Goal: Use online tool/utility: Utilize a website feature to perform a specific function

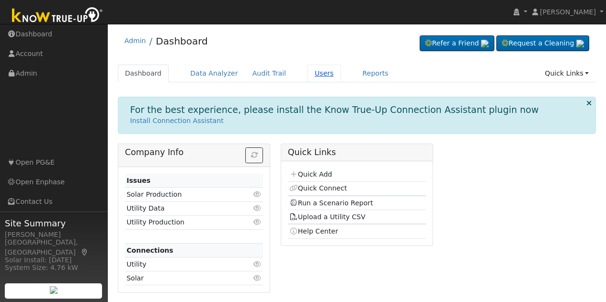
click at [307, 72] on link "Users" at bounding box center [324, 74] width 34 height 18
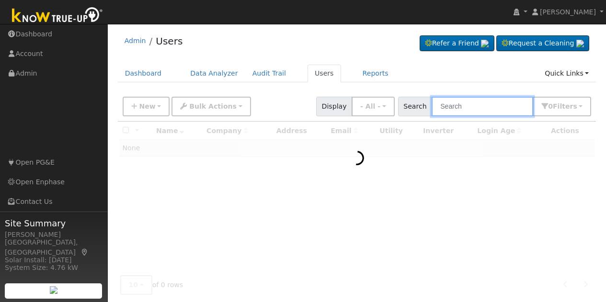
click at [489, 106] on input "text" at bounding box center [481, 107] width 101 height 20
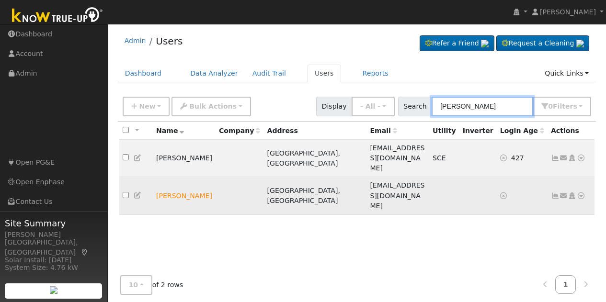
type input "[PERSON_NAME]"
click at [583, 192] on icon at bounding box center [580, 195] width 9 height 7
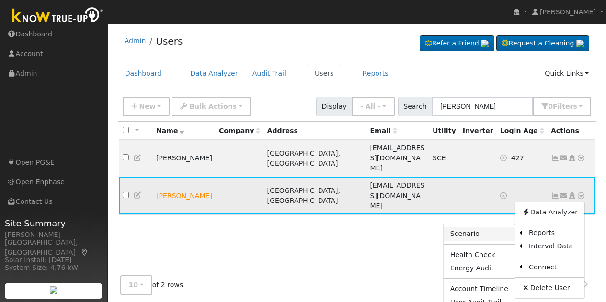
click at [480, 227] on link "Scenario" at bounding box center [478, 233] width 71 height 13
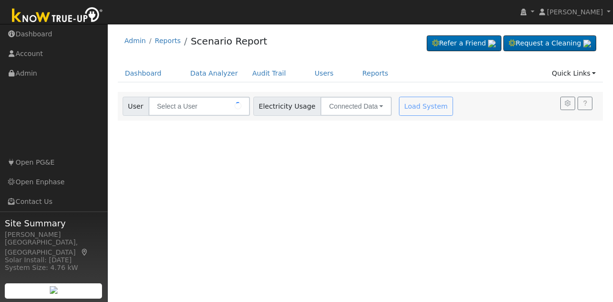
type input "[PERSON_NAME]"
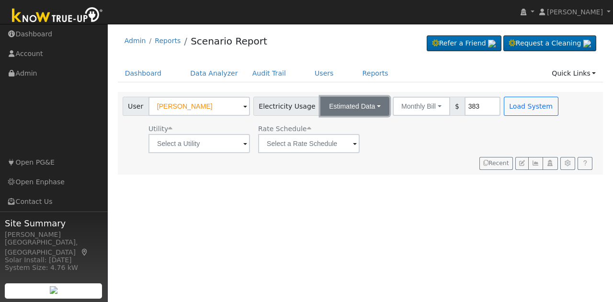
click at [363, 112] on button "Estimated Data" at bounding box center [354, 106] width 69 height 19
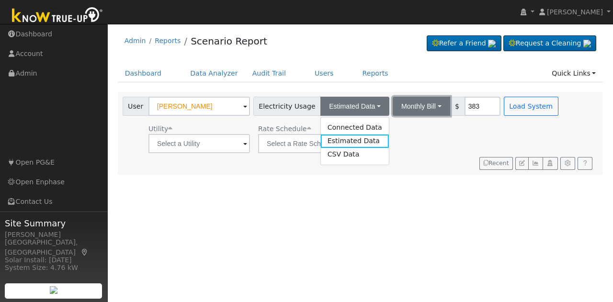
click at [410, 104] on button "Monthly Bill" at bounding box center [421, 106] width 57 height 19
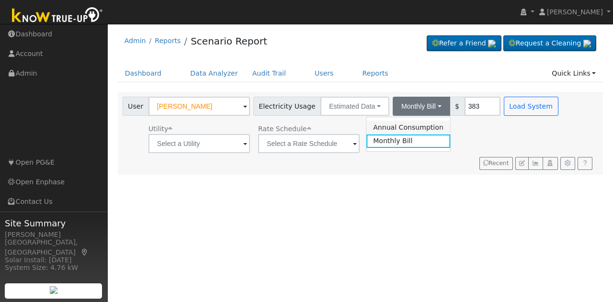
click at [397, 127] on link "Annual Consumption" at bounding box center [408, 127] width 84 height 13
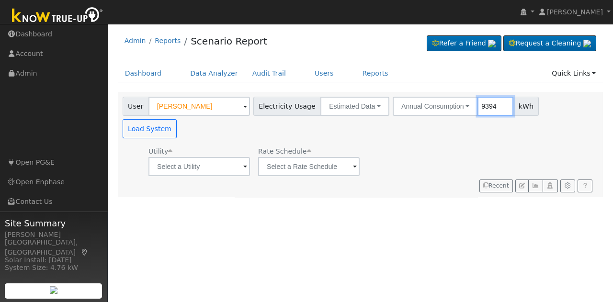
type input "9394"
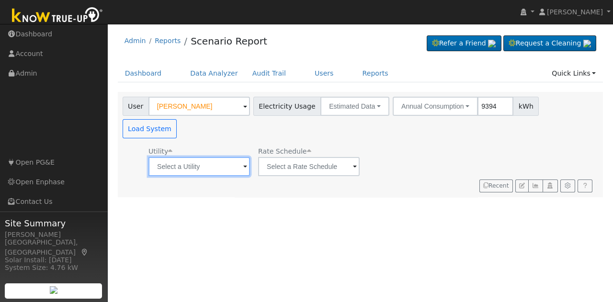
click at [231, 157] on input "text" at bounding box center [198, 166] width 101 height 19
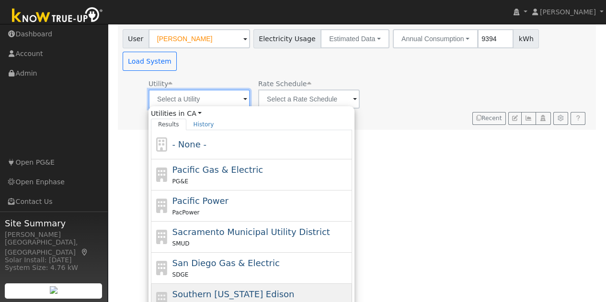
scroll to position [78, 0]
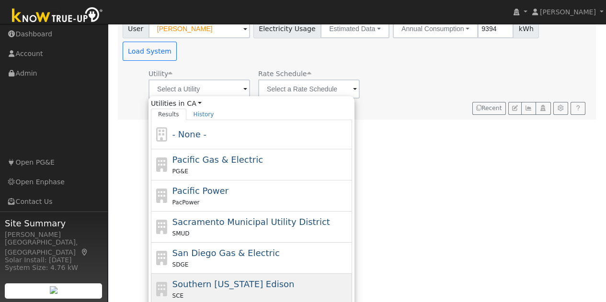
click at [262, 279] on span "Southern California Edison" at bounding box center [233, 284] width 122 height 10
type input "Southern California Edison"
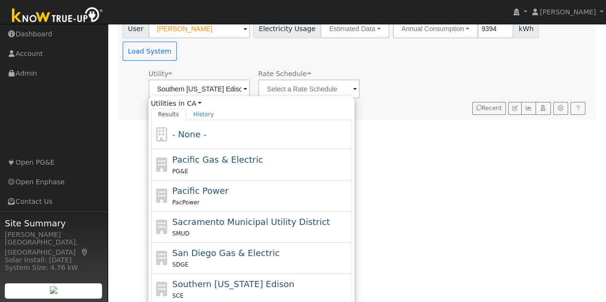
scroll to position [0, 0]
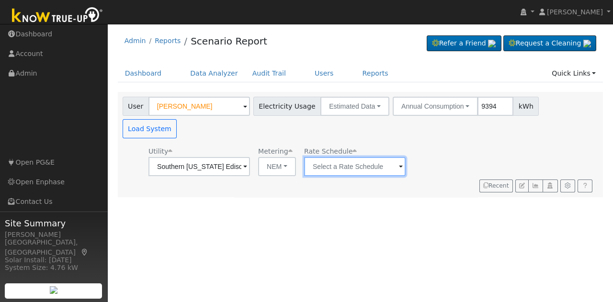
click at [384, 157] on input "text" at bounding box center [354, 166] width 101 height 19
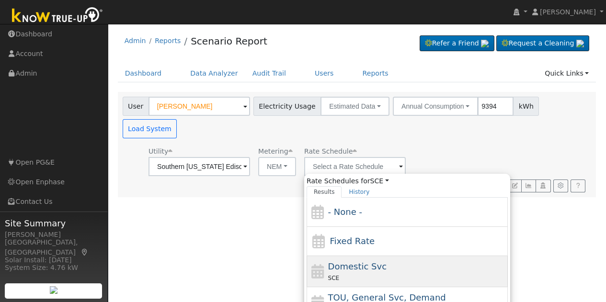
click at [375, 260] on div "Domestic Svc SCE" at bounding box center [417, 271] width 178 height 23
type input "Domestic Svc"
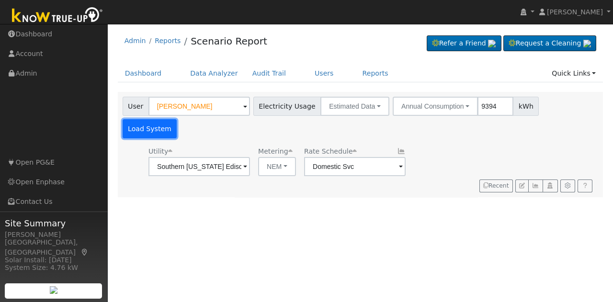
click at [177, 119] on button "Load System" at bounding box center [150, 128] width 55 height 19
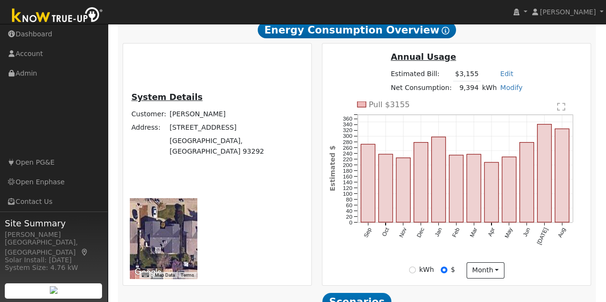
scroll to position [215, 0]
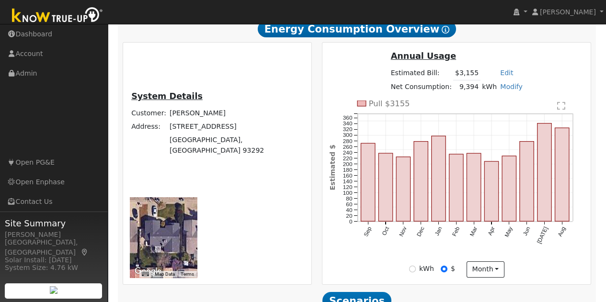
type input "100"
type input "110"
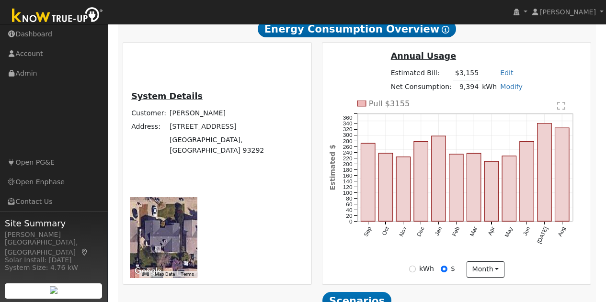
type input "106"
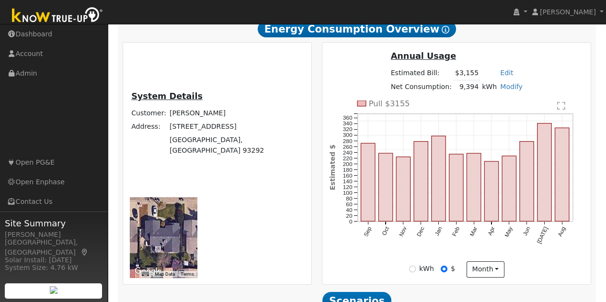
type input "15"
type input "20"
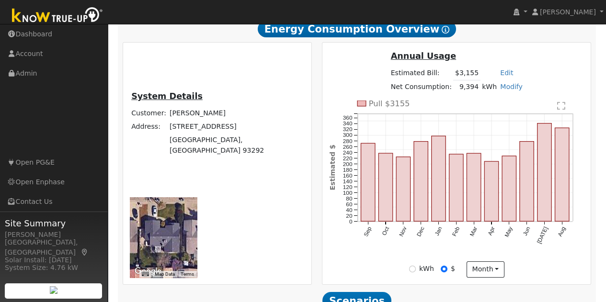
type input "30"
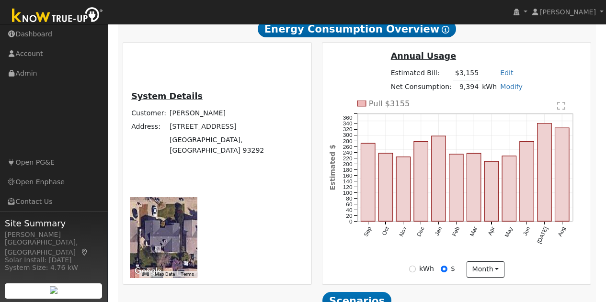
type input "20"
type input "30"
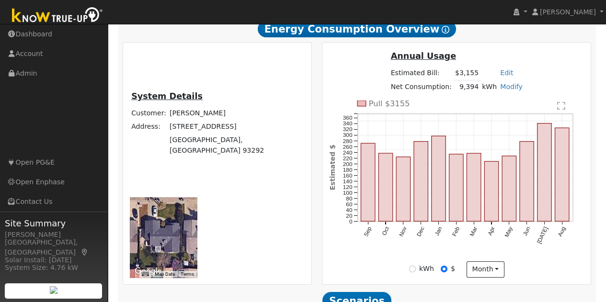
type input "30"
type input "3"
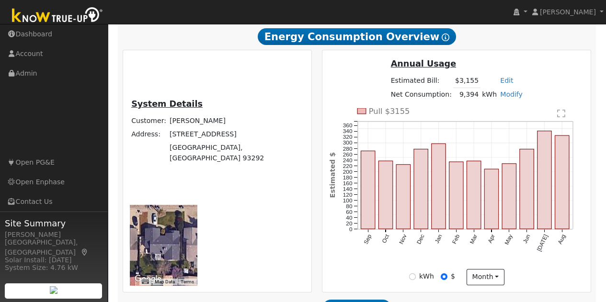
scroll to position [215, 0]
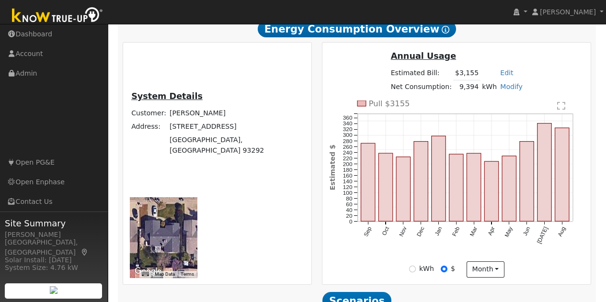
type input "13.5"
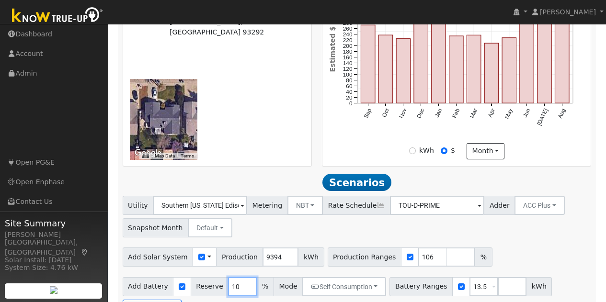
click at [228, 277] on input "10" at bounding box center [242, 286] width 29 height 19
type input "20"
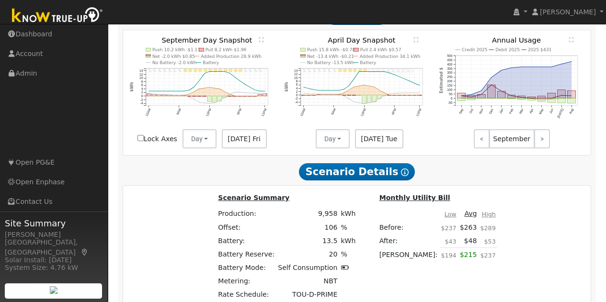
scroll to position [764, 0]
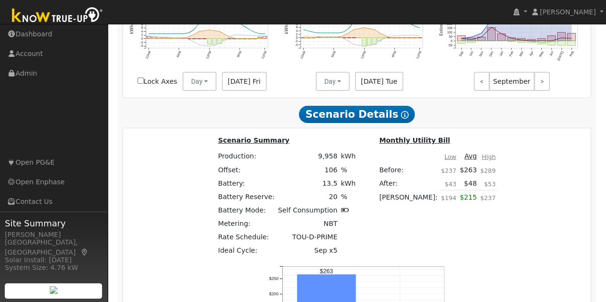
type input "$20,500"
type input "$16,500"
type input "$11,100"
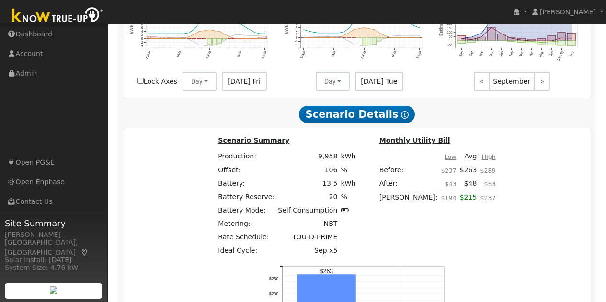
type input "$16,000"
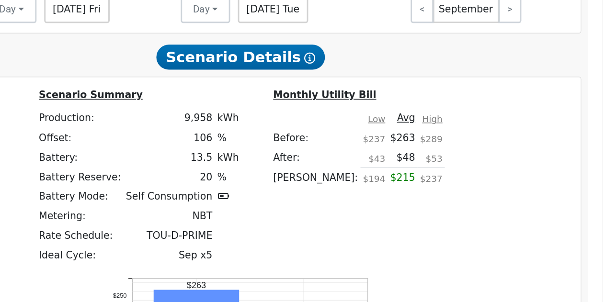
scroll to position [762, 0]
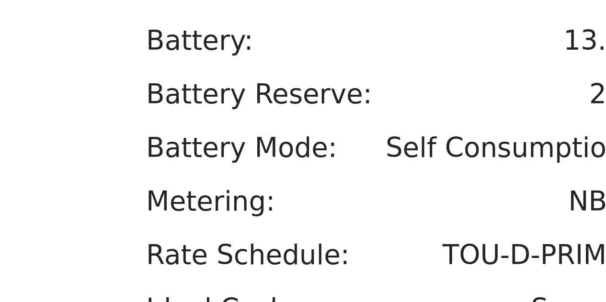
type input "$0"
